Goal: Task Accomplishment & Management: Use online tool/utility

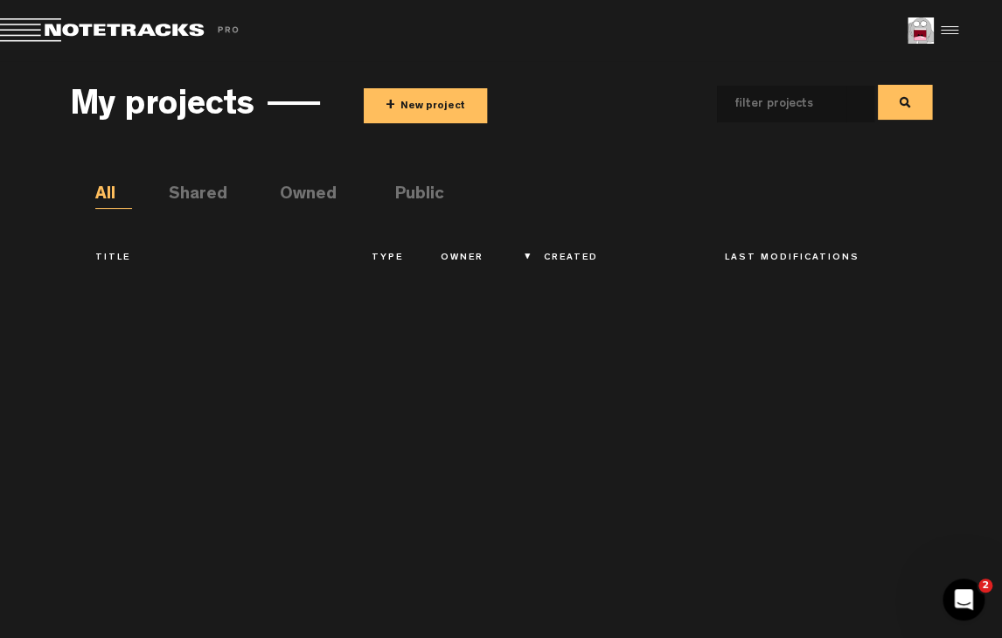
click at [411, 114] on button "+ New project" at bounding box center [425, 105] width 123 height 35
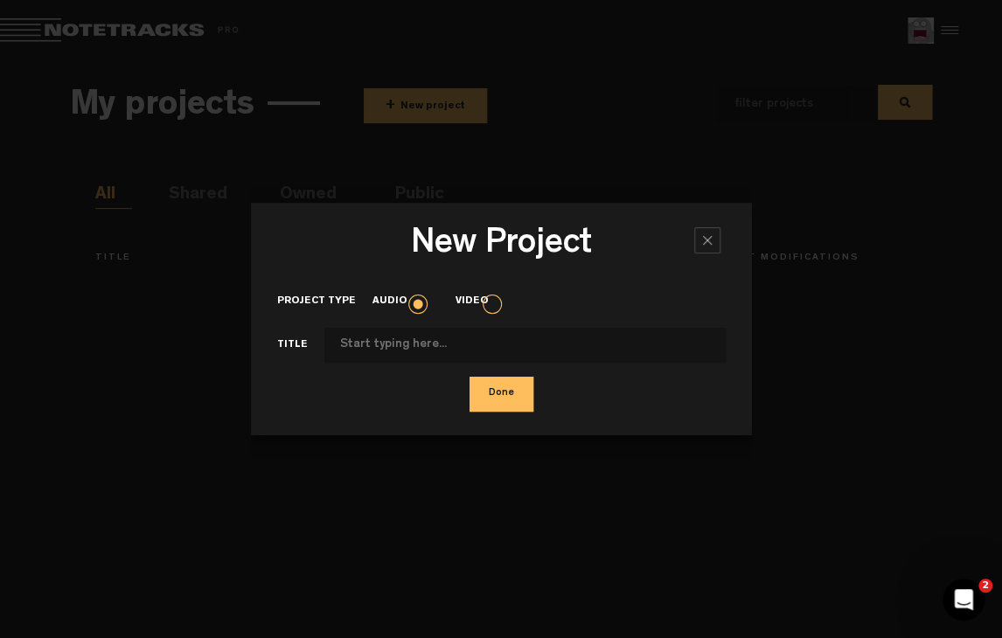
click at [488, 343] on input "Project type" at bounding box center [524, 345] width 401 height 35
type input "Test"
click at [469, 377] on button "Done" at bounding box center [501, 394] width 64 height 35
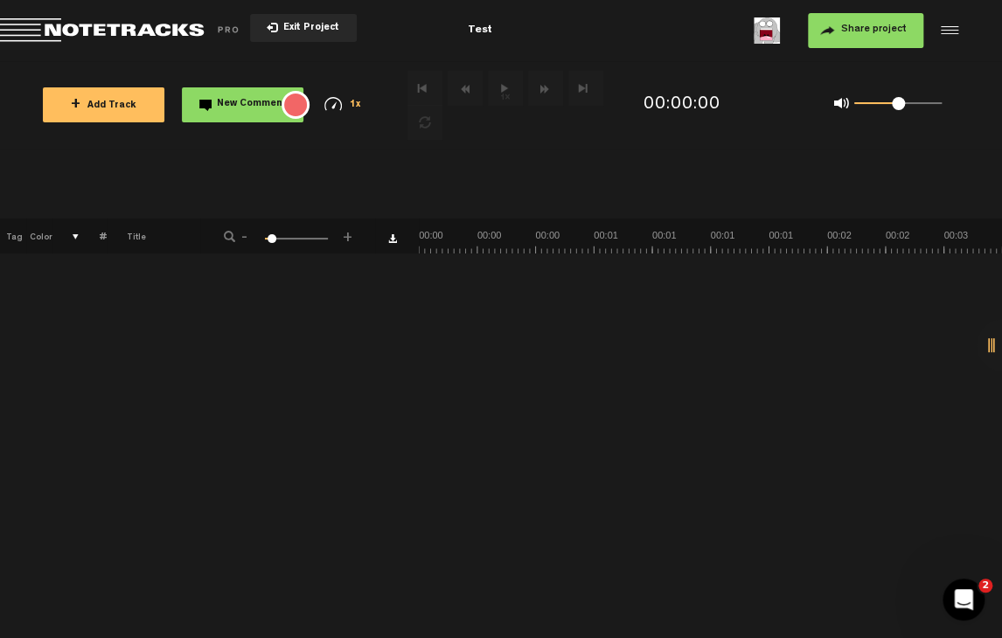
click at [119, 107] on span "+ Add Track" at bounding box center [104, 106] width 66 height 10
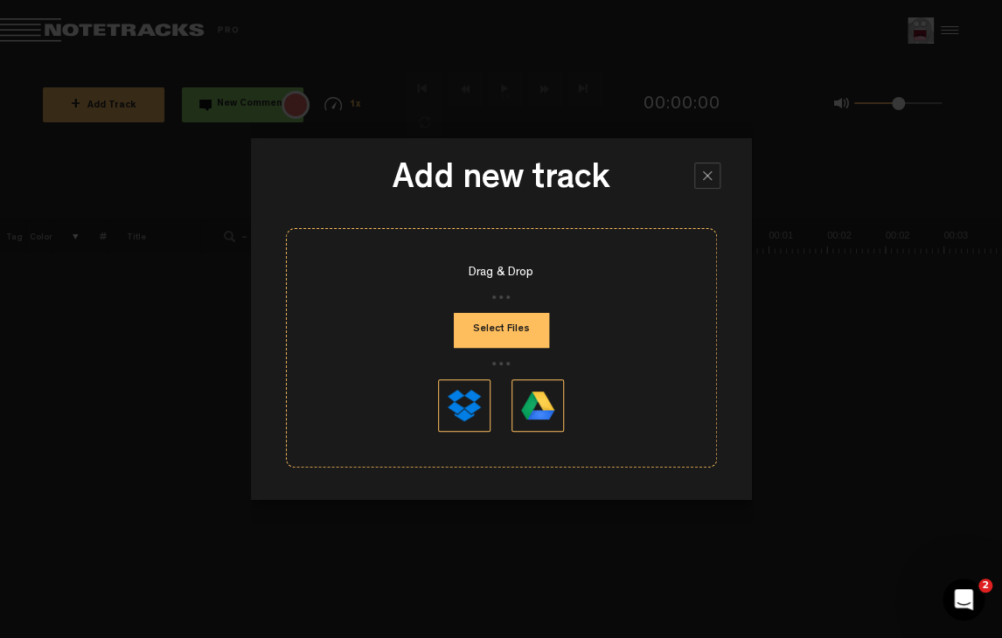
click at [498, 328] on button "Select Files" at bounding box center [501, 330] width 95 height 35
click at [699, 186] on div at bounding box center [707, 176] width 26 height 26
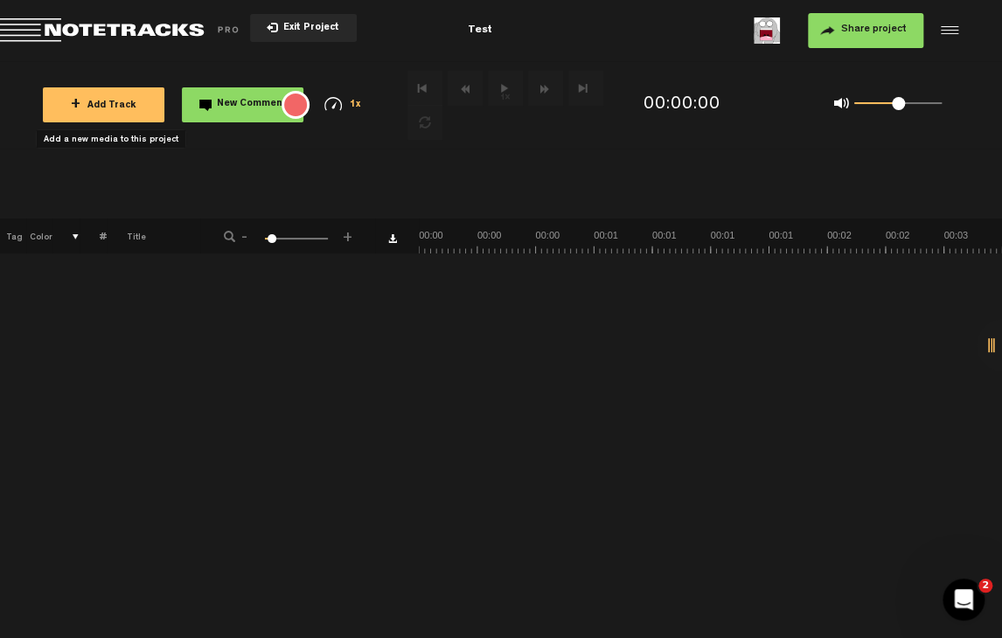
click at [273, 104] on nt-record-audio at bounding box center [281, 105] width 35 height 38
click at [299, 102] on div "{{ tooltip_message }}" at bounding box center [295, 105] width 28 height 28
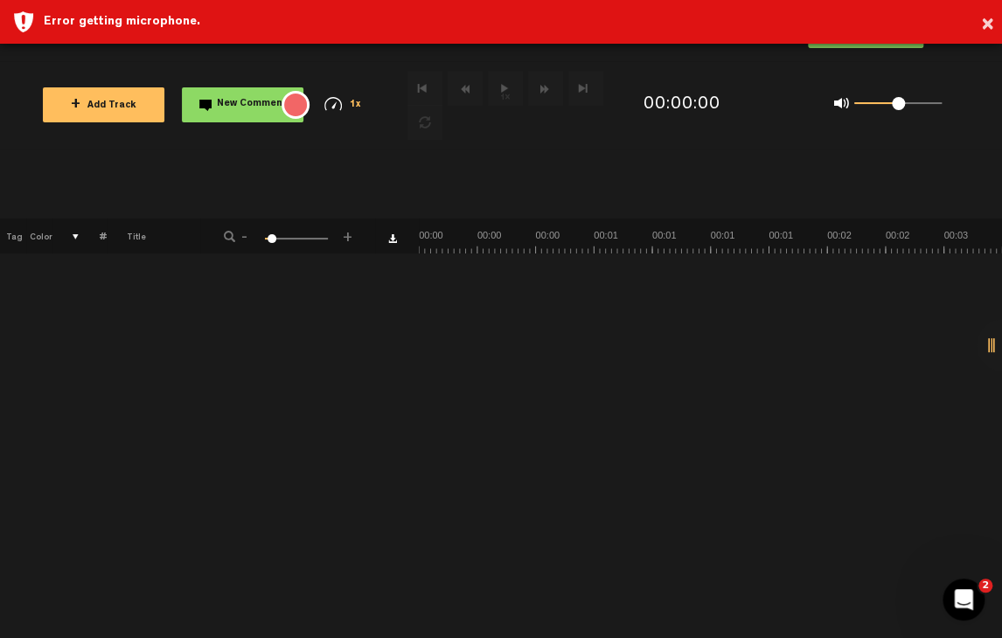
click at [993, 21] on div "× Error getting microphone." at bounding box center [501, 22] width 1002 height 44
